Goal: Book appointment/travel/reservation

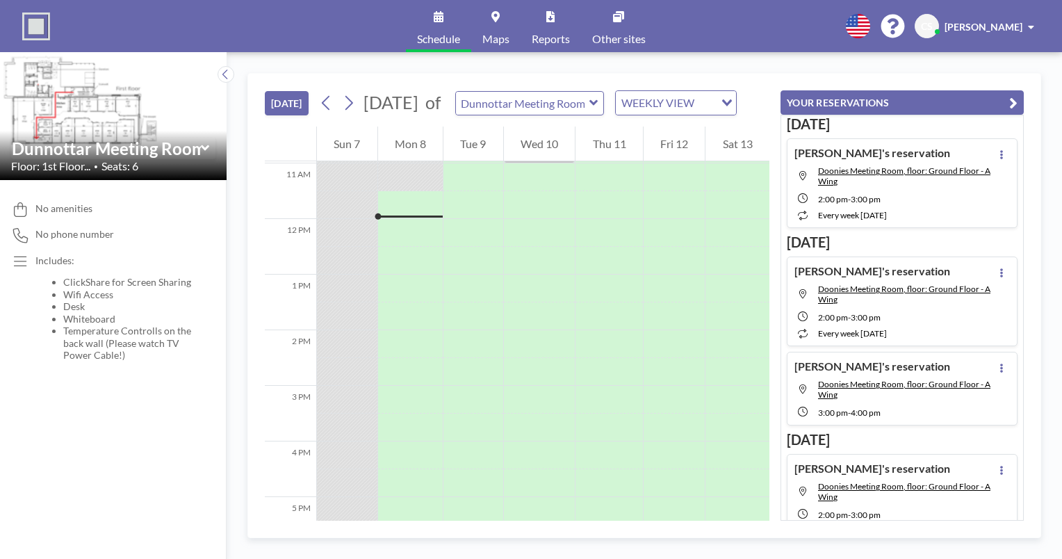
scroll to position [612, 0]
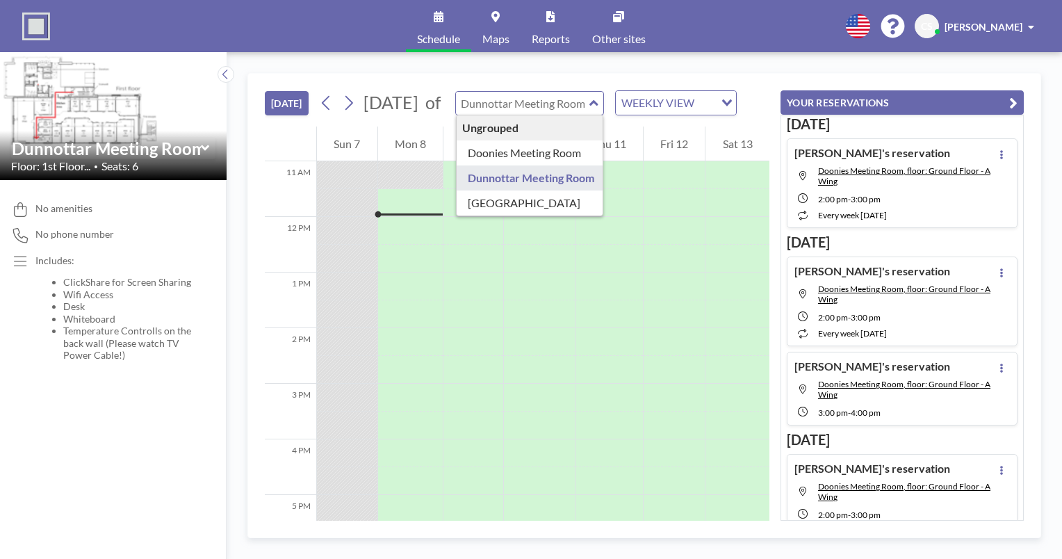
click at [588, 115] on input "text" at bounding box center [522, 103] width 133 height 23
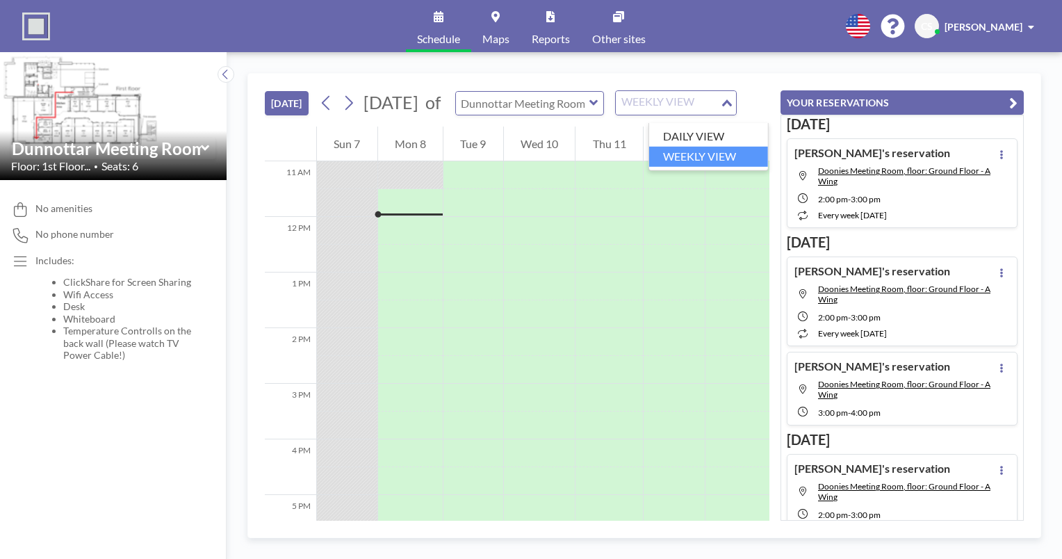
type input "Dunnottar Meeting Room"
click at [715, 112] on div "WEEKLY VIEW" at bounding box center [668, 101] width 104 height 21
click at [724, 139] on li "DAILY VIEW" at bounding box center [708, 137] width 119 height 20
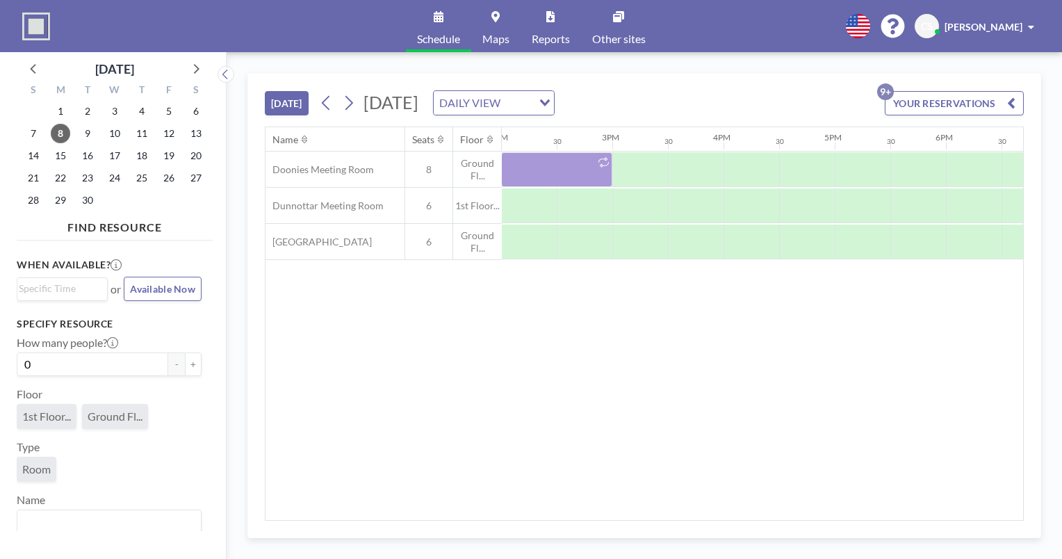
scroll to position [0, 1580]
click at [832, 512] on div "Name Seats Floor 12AM 30 1AM 30 2AM 30 3AM 30 4AM 30 5AM 30 6AM 30 7AM 30 8AM 3…" at bounding box center [645, 323] width 758 height 393
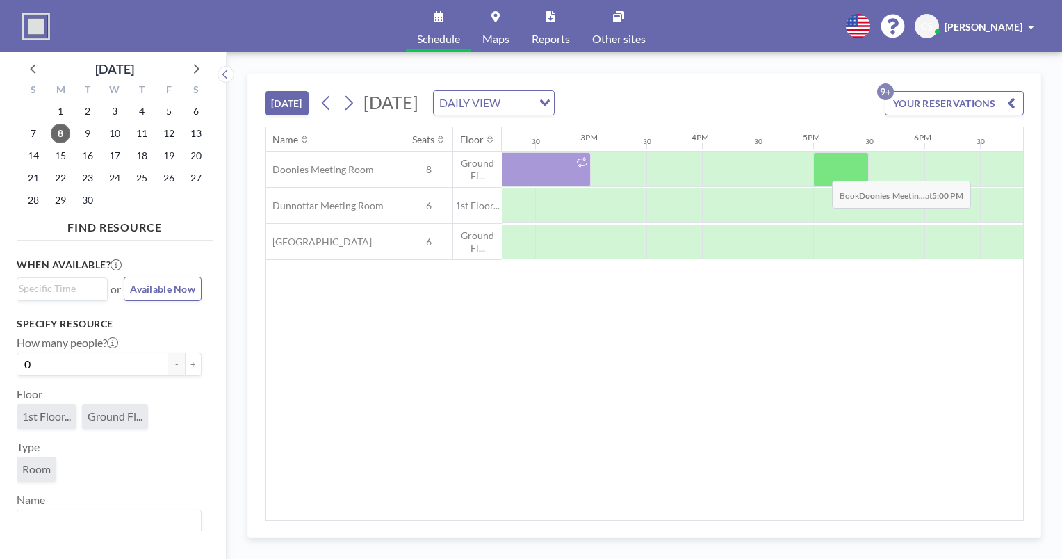
click at [821, 170] on div at bounding box center [841, 169] width 56 height 35
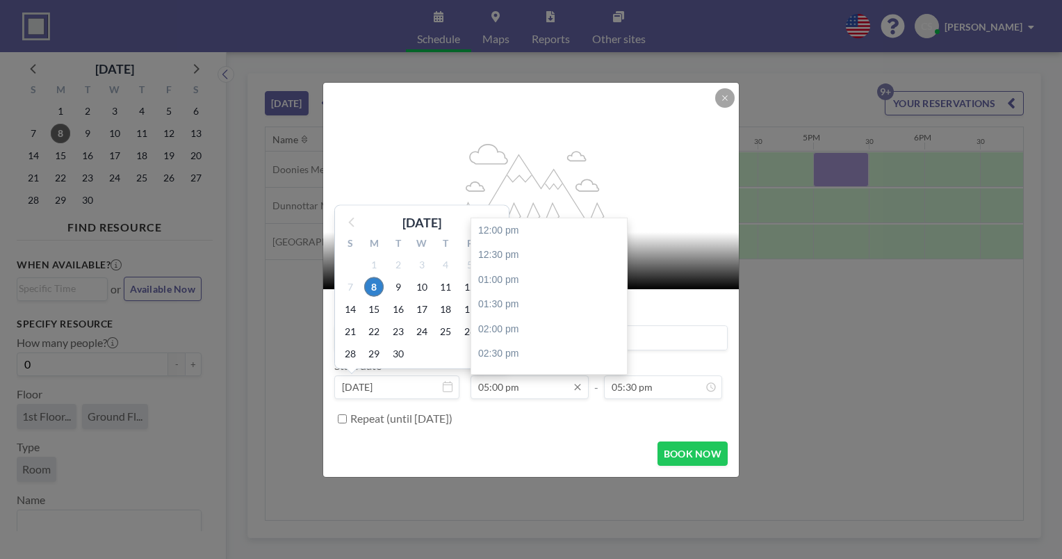
scroll to position [248, 0]
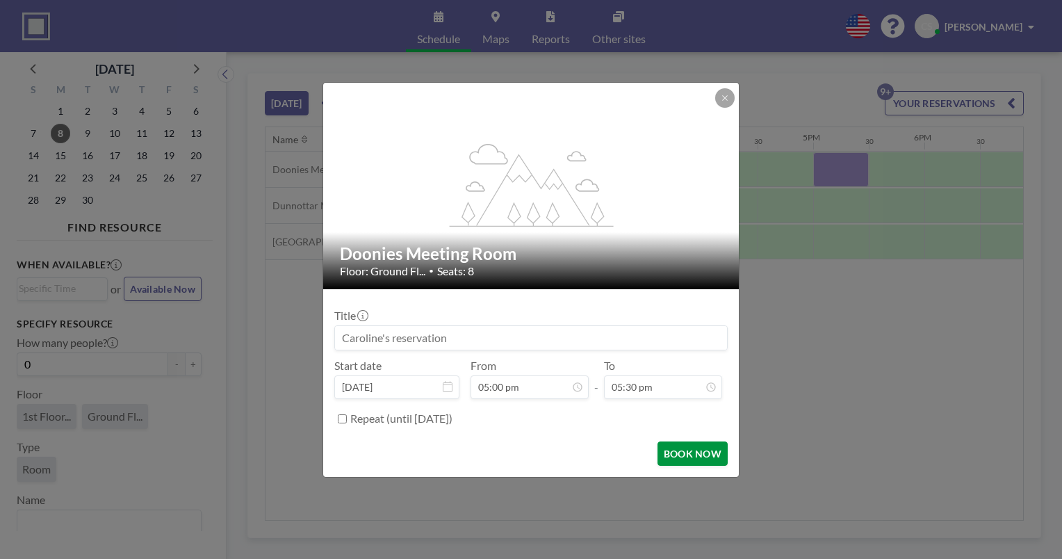
click at [692, 456] on button "BOOK NOW" at bounding box center [693, 453] width 70 height 24
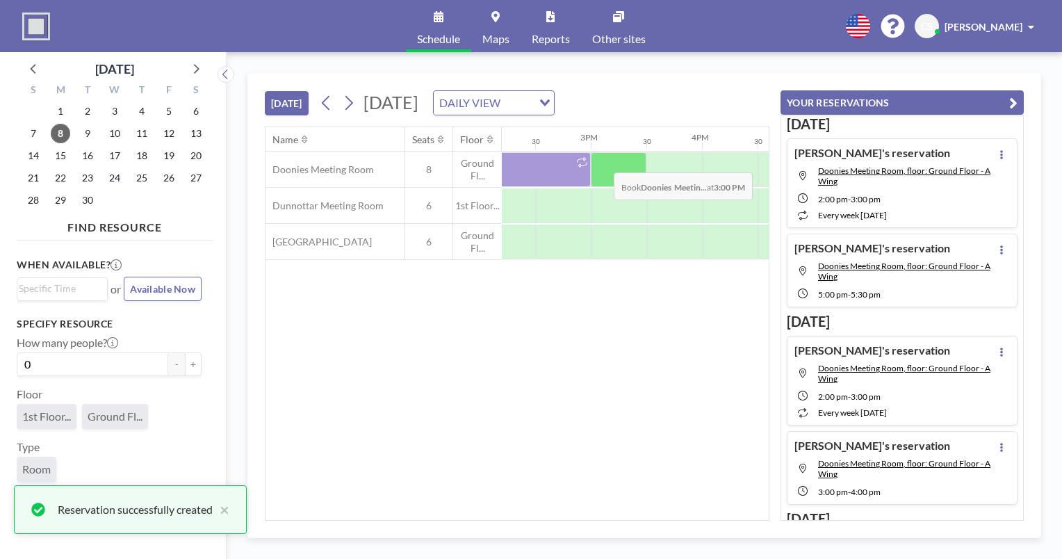
click at [603, 161] on div at bounding box center [619, 169] width 56 height 35
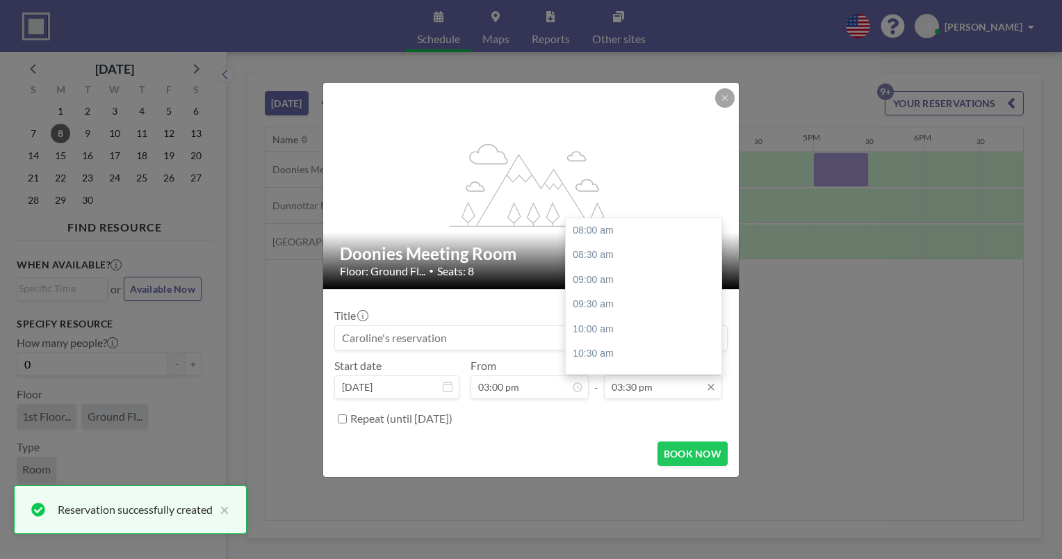
scroll to position [371, 0]
click at [617, 259] on div "04:00 pm" at bounding box center [647, 255] width 163 height 25
type input "04:00 pm"
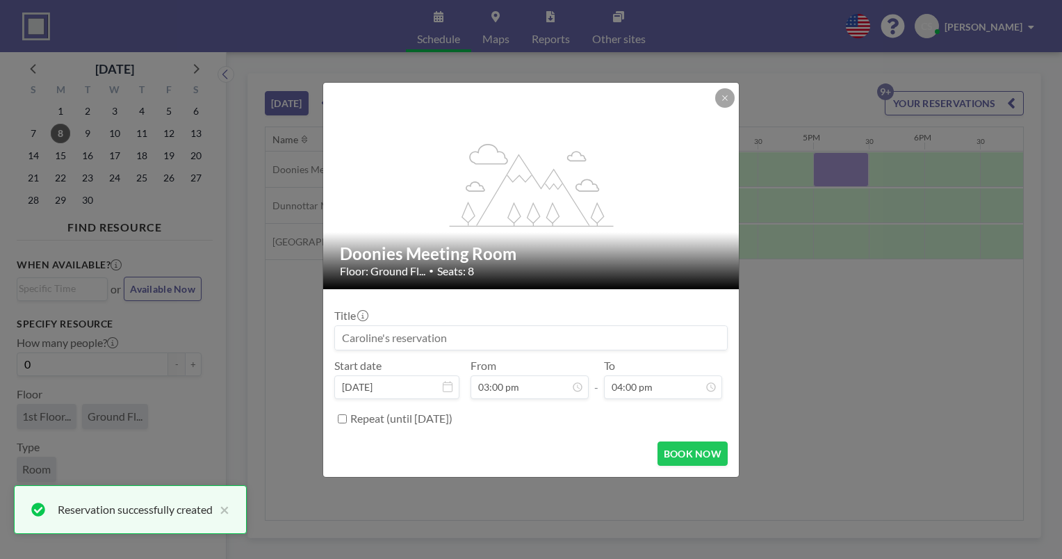
scroll to position [396, 0]
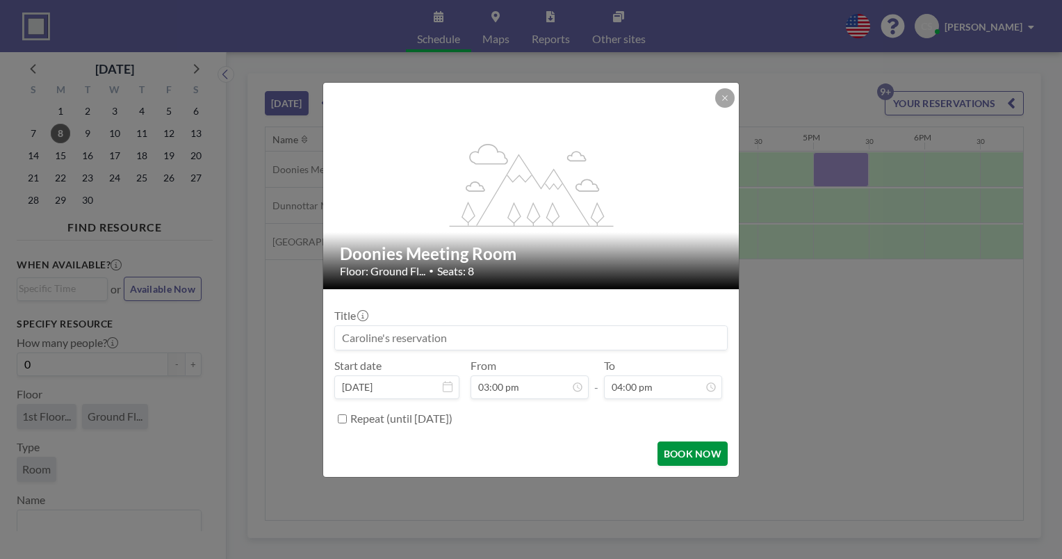
click at [702, 457] on button "BOOK NOW" at bounding box center [693, 453] width 70 height 24
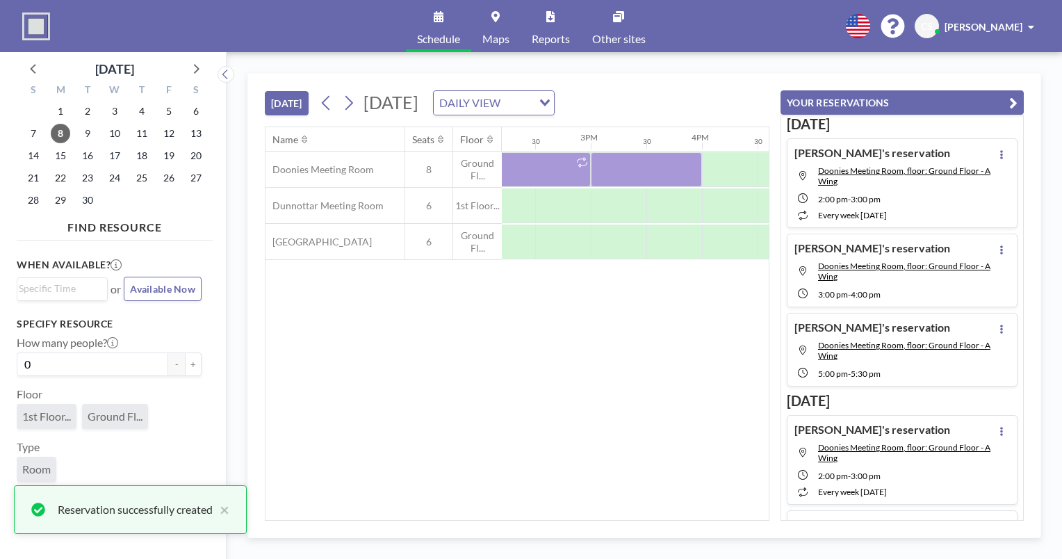
click at [670, 338] on div "Name Seats Floor 12AM 30 1AM 30 2AM 30 3AM 30 4AM 30 5AM 30 6AM 30 7AM 30 8AM 3…" at bounding box center [517, 323] width 503 height 393
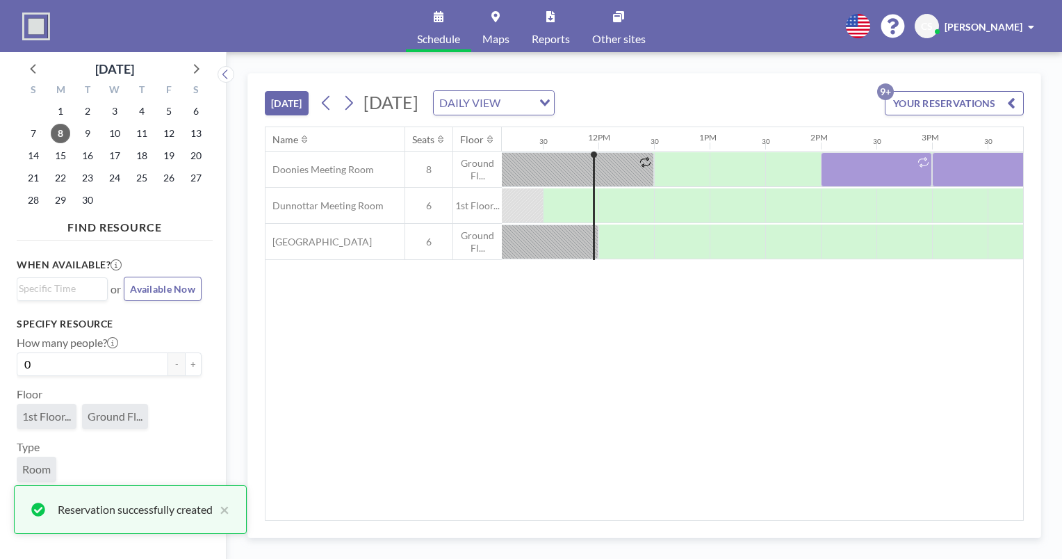
scroll to position [0, 1234]
